Goal: Information Seeking & Learning: Find specific fact

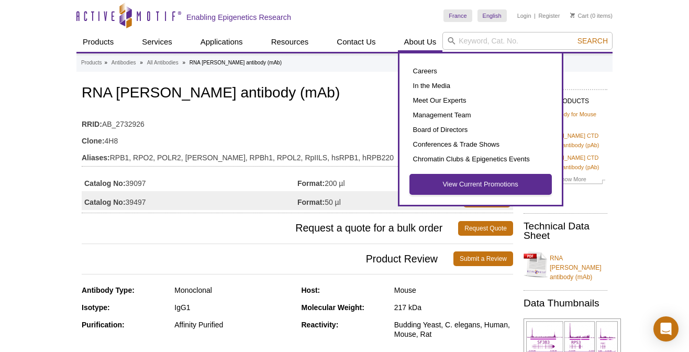
click at [468, 187] on link "View Current Promotions" at bounding box center [480, 184] width 141 height 20
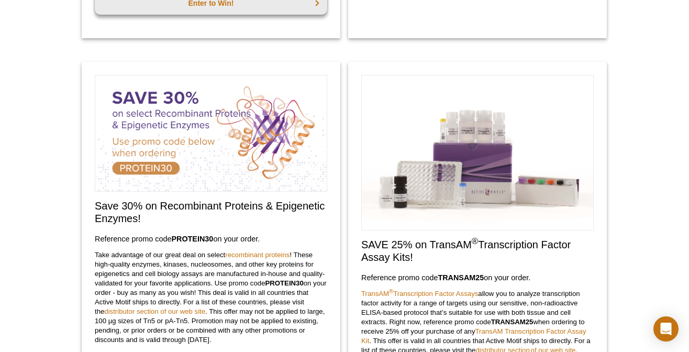
scroll to position [414, 0]
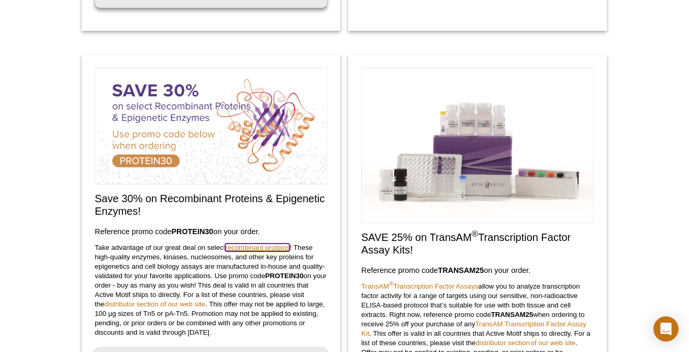
click at [263, 248] on link "recombinant proteins" at bounding box center [257, 247] width 64 height 8
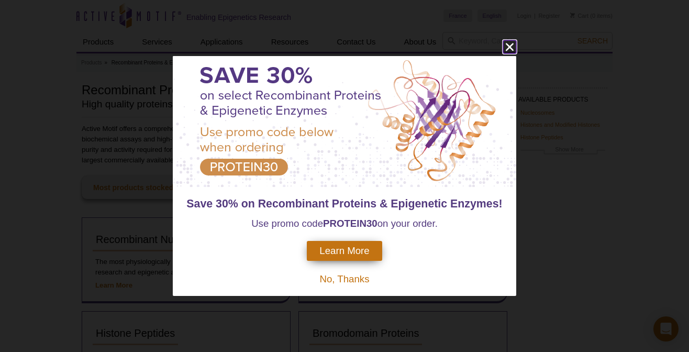
click at [506, 42] on icon "close" at bounding box center [509, 46] width 13 height 13
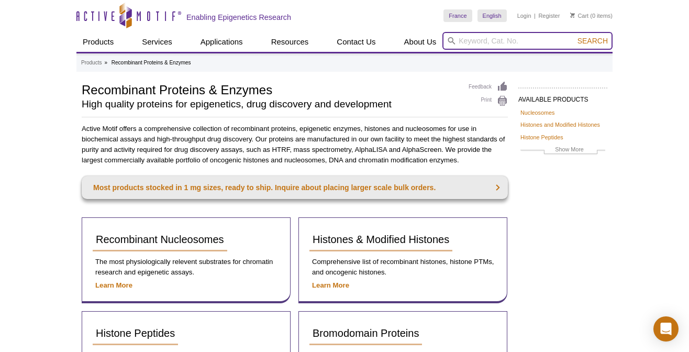
click at [465, 41] on input "search" at bounding box center [527, 41] width 170 height 18
paste input "81611"
type input "81611"
click at [574, 36] on button "Search" at bounding box center [592, 40] width 37 height 9
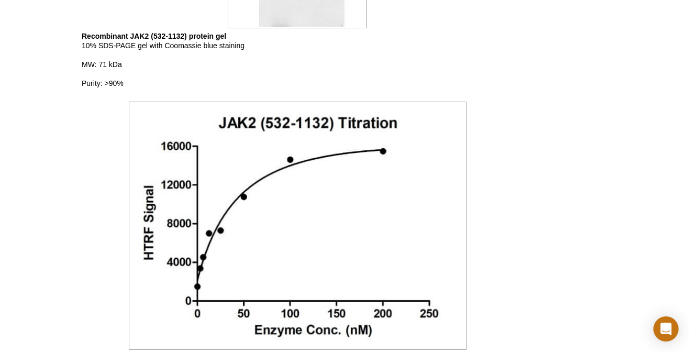
scroll to position [920, 0]
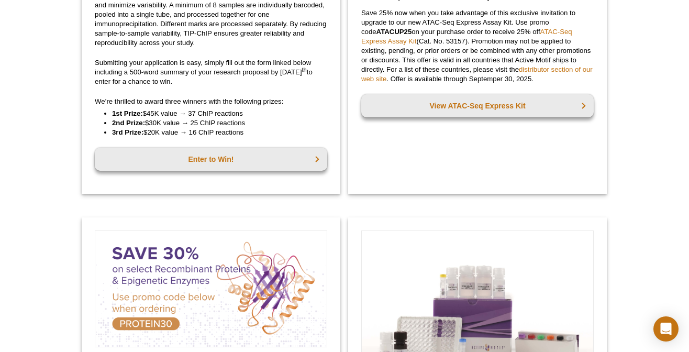
scroll to position [460, 0]
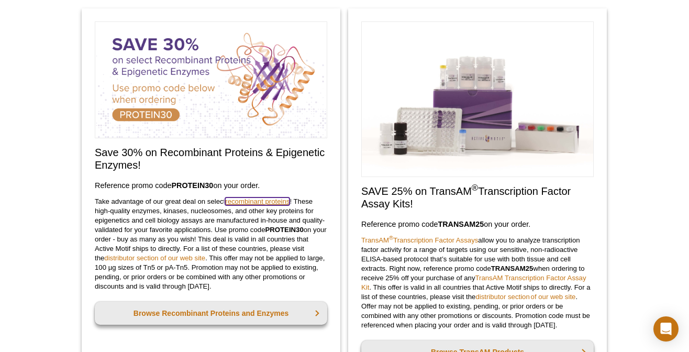
click at [246, 199] on link "recombinant proteins" at bounding box center [257, 201] width 64 height 8
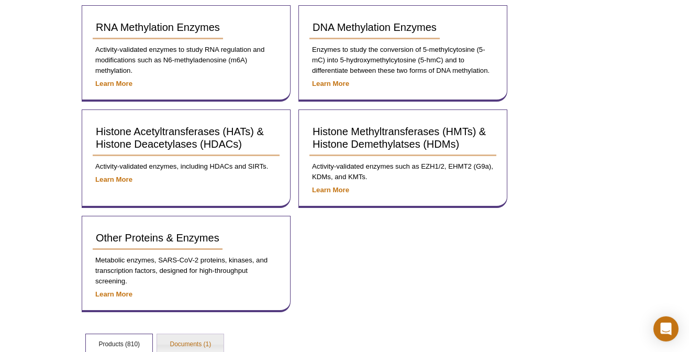
scroll to position [418, 0]
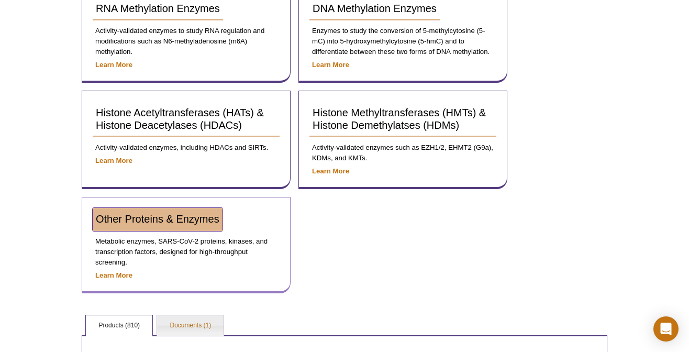
click at [137, 217] on span "Other Proteins & Enzymes" at bounding box center [158, 219] width 124 height 12
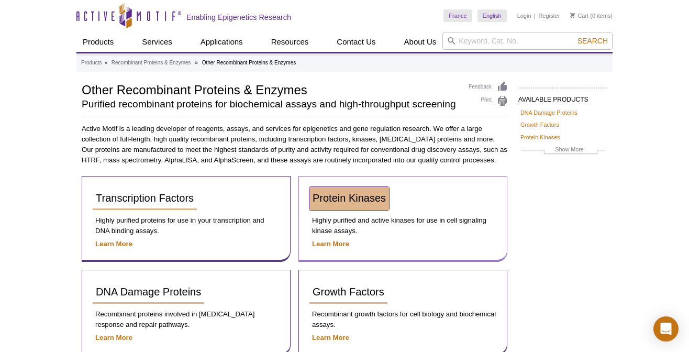
click at [346, 194] on span "Protein Kinases" at bounding box center [349, 198] width 73 height 12
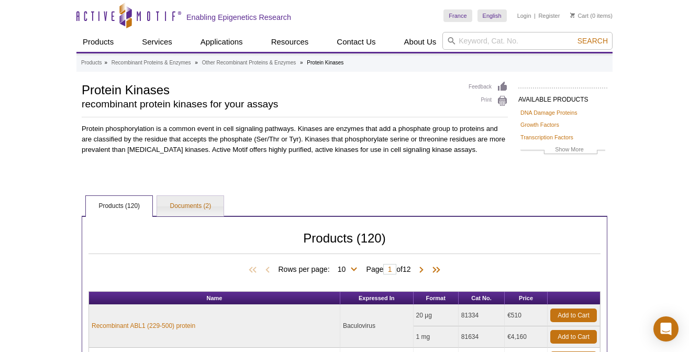
scroll to position [125, 0]
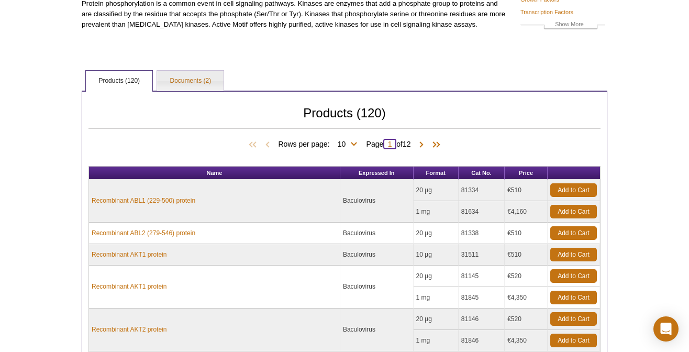
click at [392, 143] on input "1" at bounding box center [389, 144] width 13 height 10
type input "10"
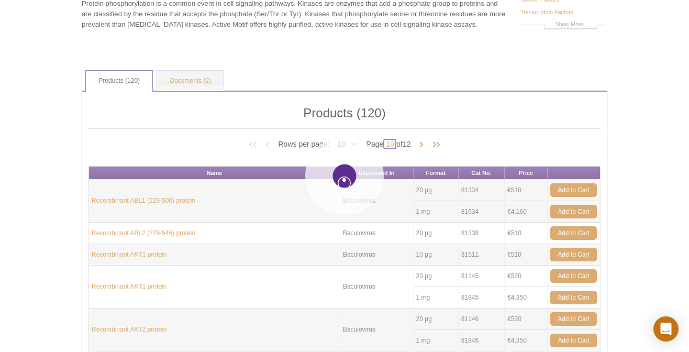
type input "10"
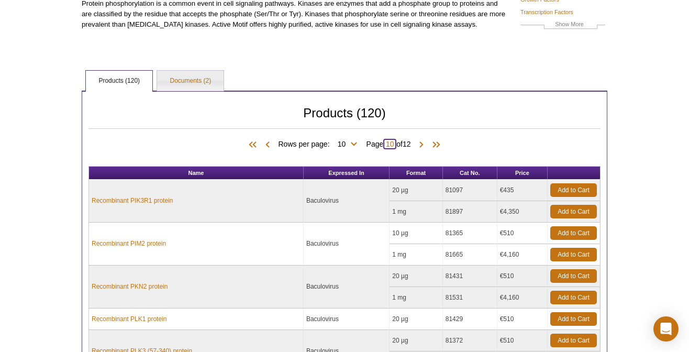
drag, startPoint x: 386, startPoint y: 142, endPoint x: 395, endPoint y: 142, distance: 8.4
click at [395, 142] on input "10" at bounding box center [389, 144] width 13 height 10
type input "6"
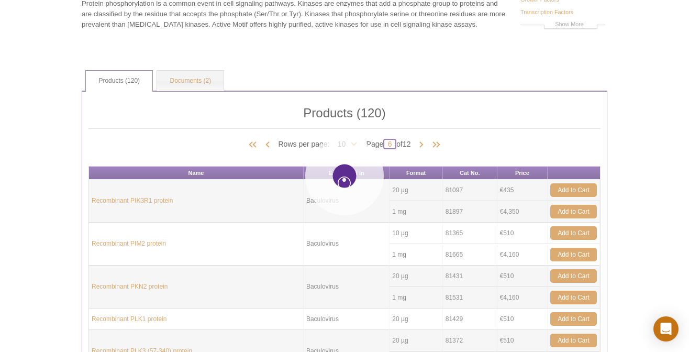
type input "6"
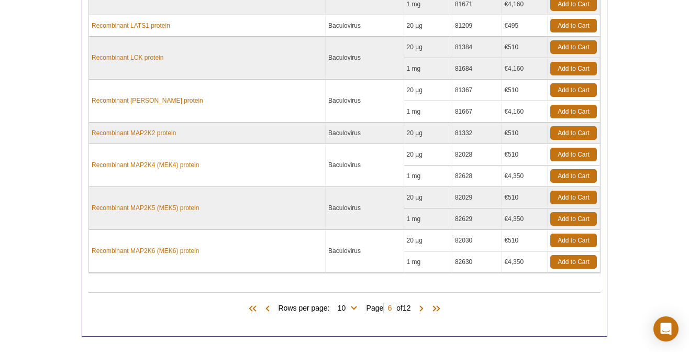
scroll to position [251, 0]
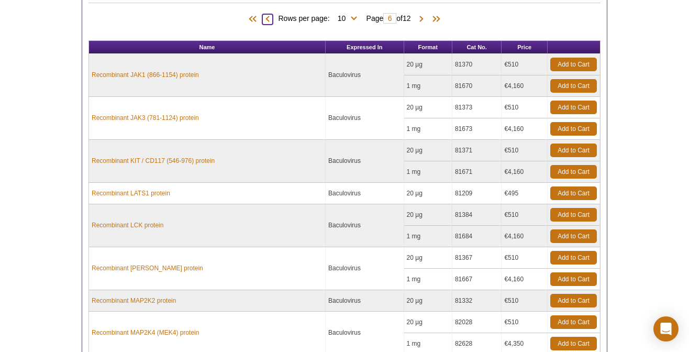
click at [262, 17] on span at bounding box center [267, 19] width 10 height 10
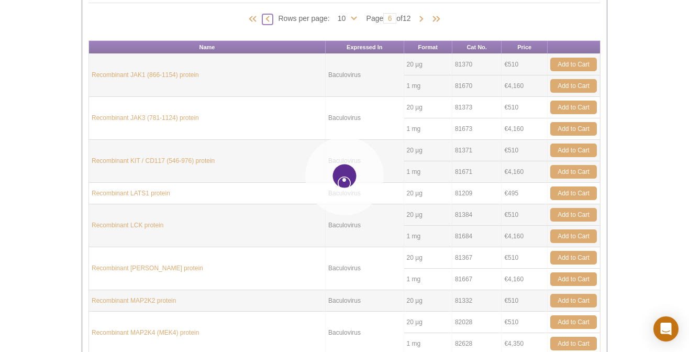
type input "5"
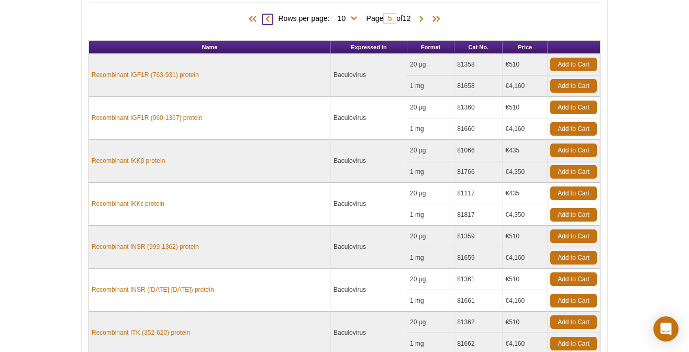
scroll to position [418, 0]
